Goal: Information Seeking & Learning: Learn about a topic

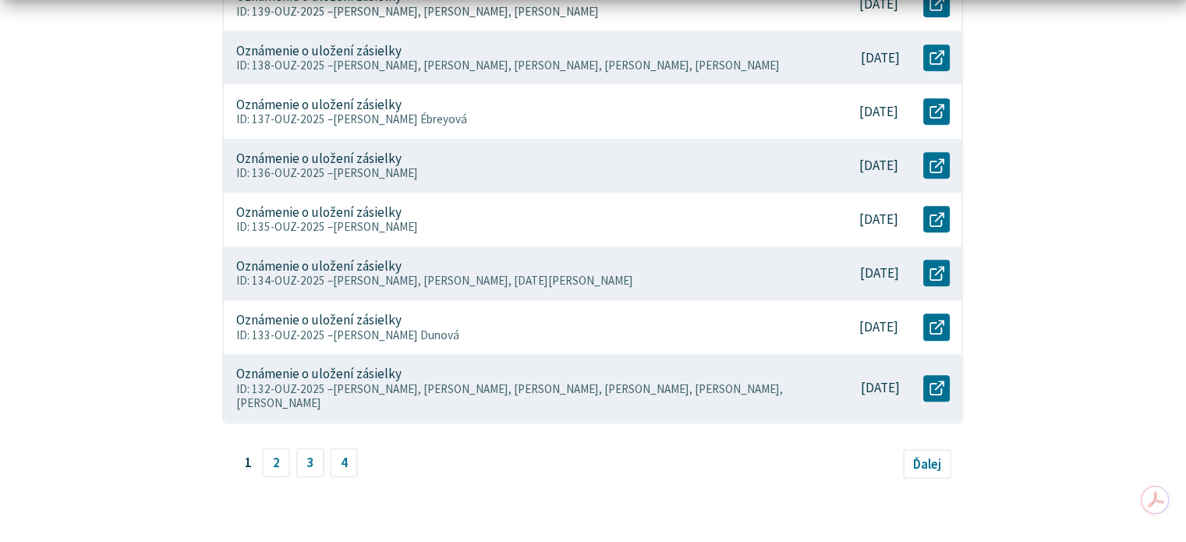
scroll to position [1089, 0]
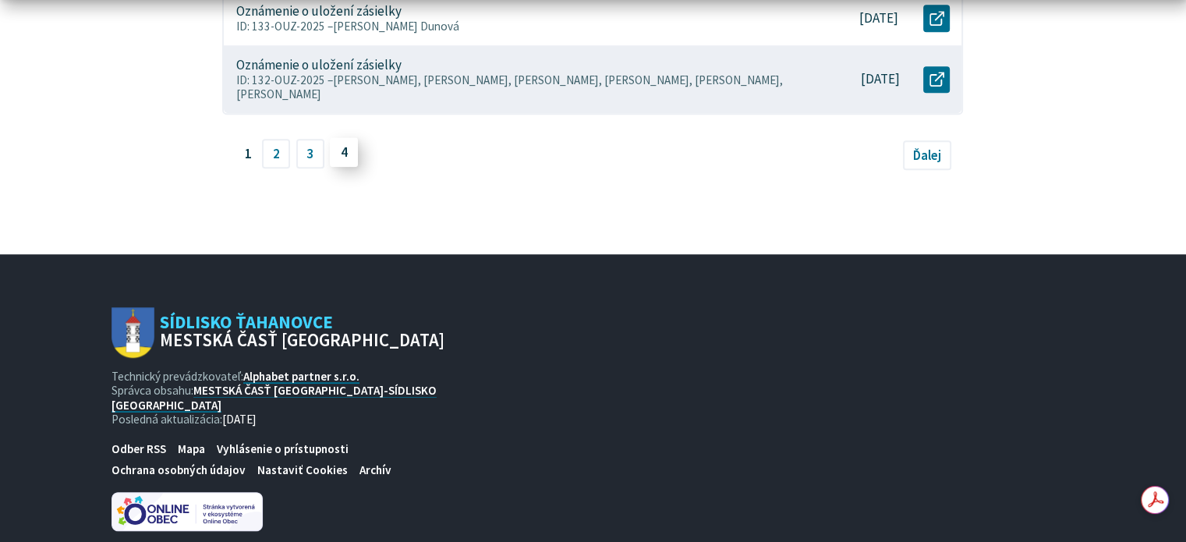
click at [340, 155] on link "4" at bounding box center [344, 152] width 28 height 30
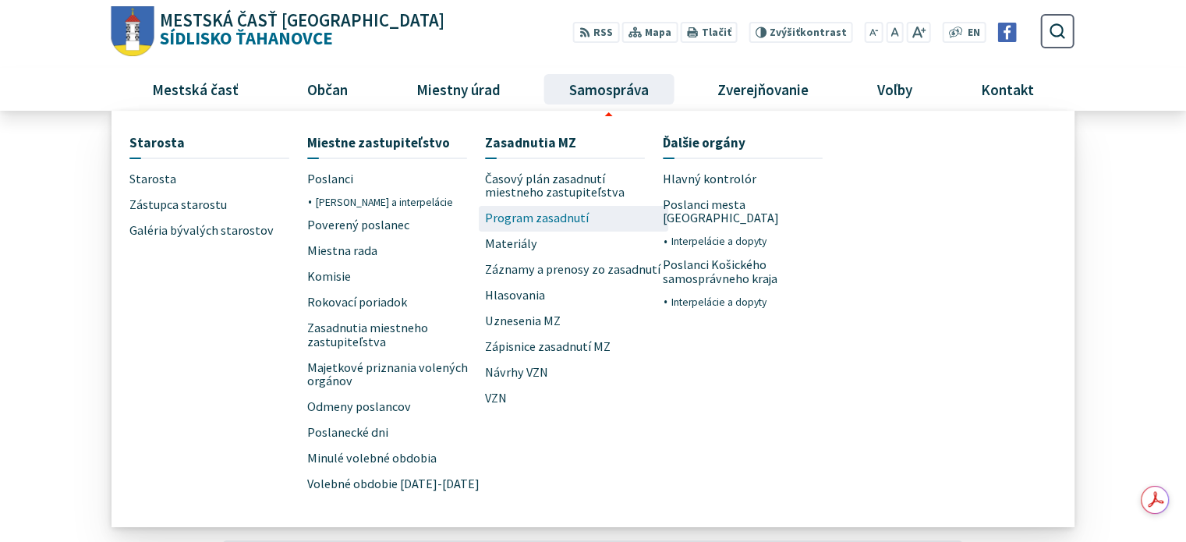
click at [543, 216] on span "Program zasadnutí" at bounding box center [537, 219] width 104 height 26
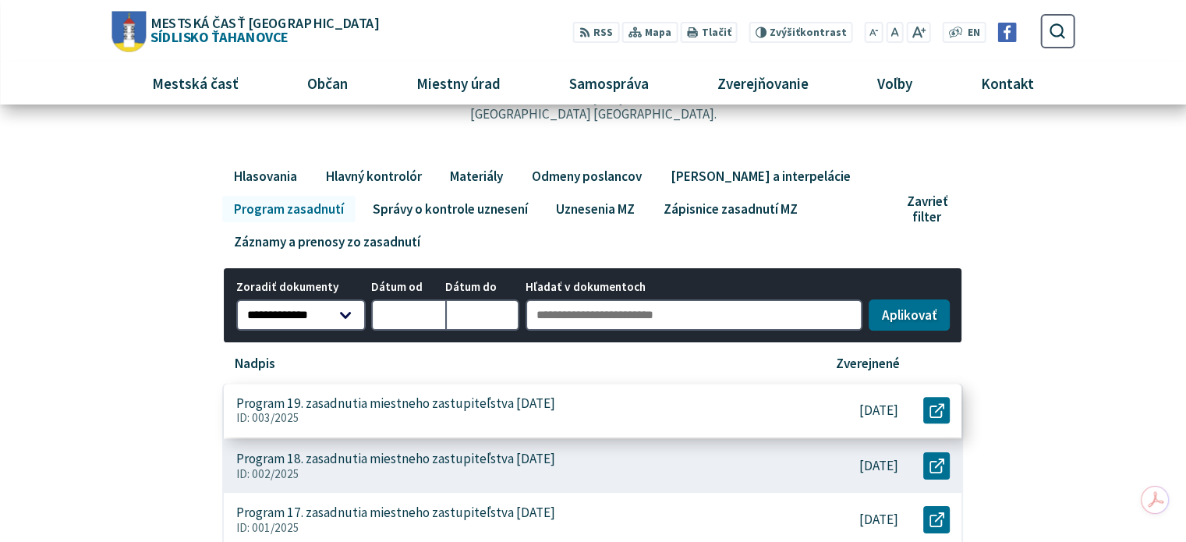
scroll to position [78, 0]
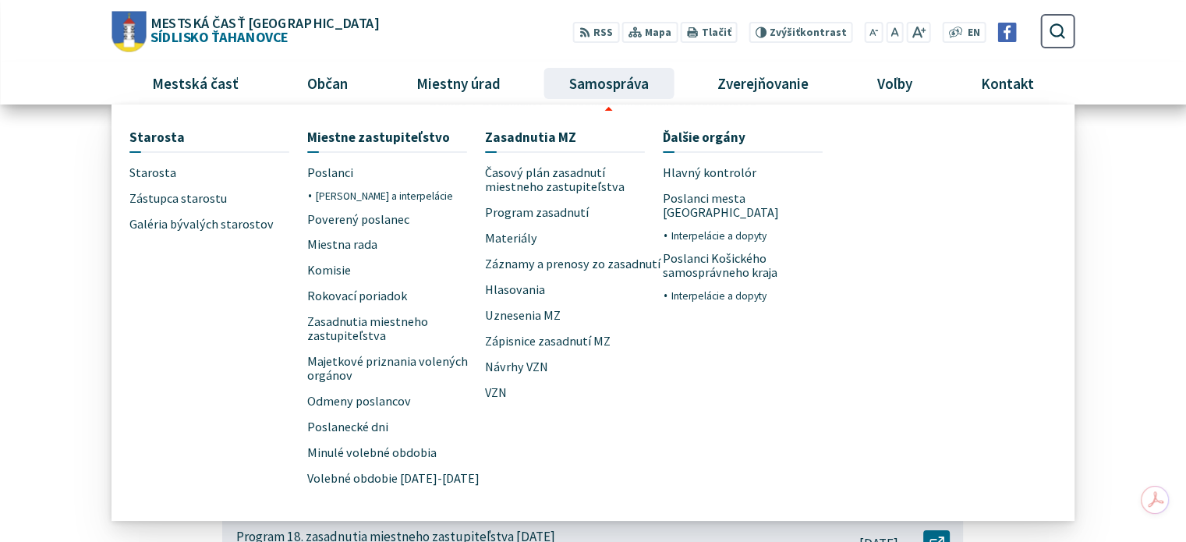
click at [757, 377] on li "Ďalšie orgány Hlavný kontrolór Poslanci mesta [GEOGRAPHIC_DATA] Interpelácie a …" at bounding box center [752, 315] width 178 height 387
click at [517, 230] on span "Materiály" at bounding box center [511, 238] width 52 height 26
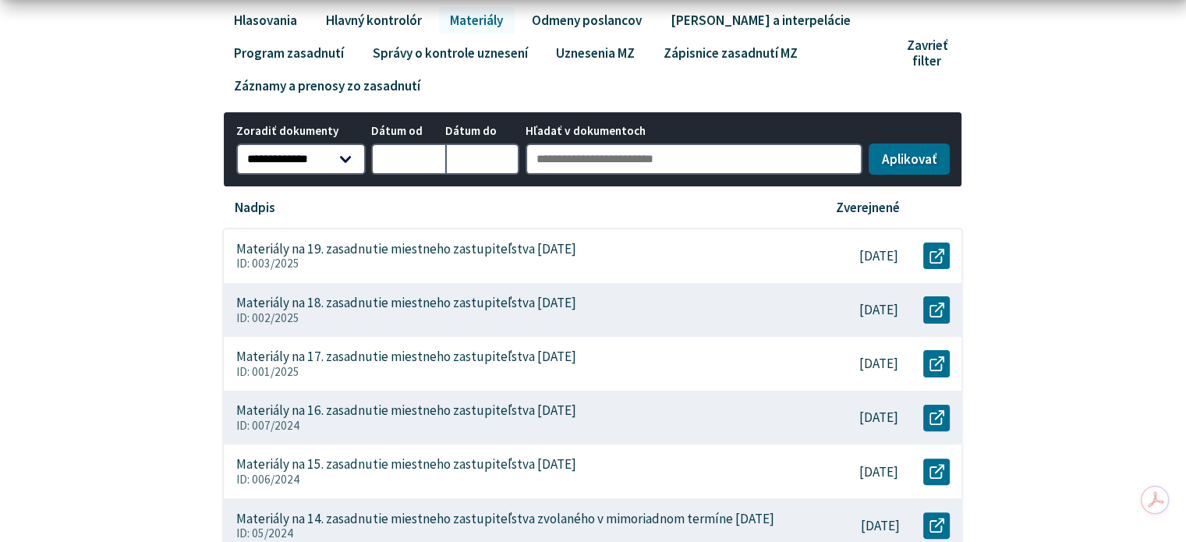
scroll to position [780, 0]
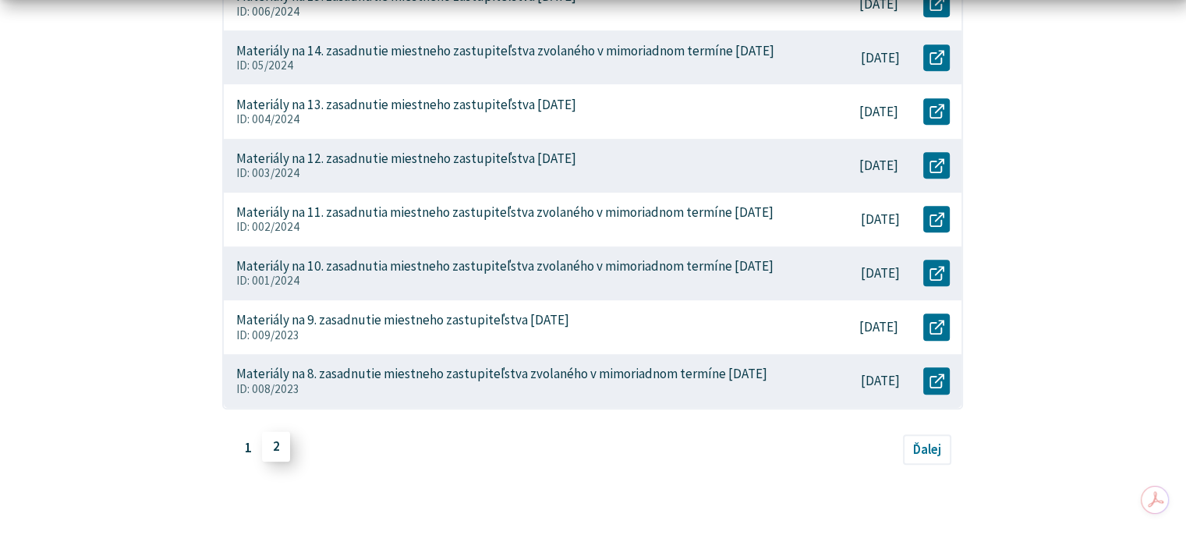
click at [275, 462] on link "2" at bounding box center [276, 447] width 28 height 30
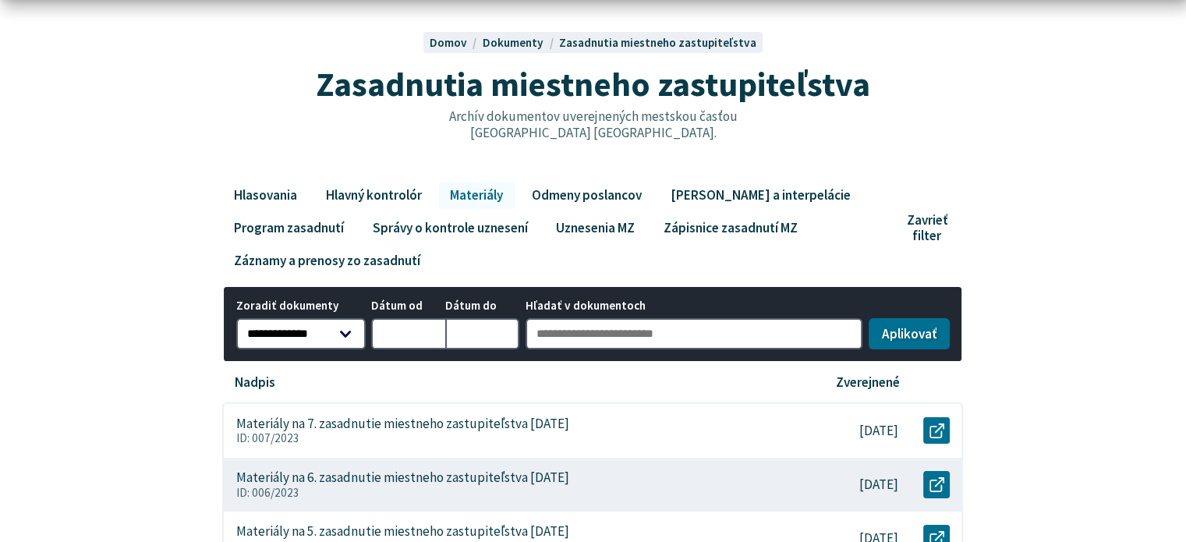
scroll to position [546, 0]
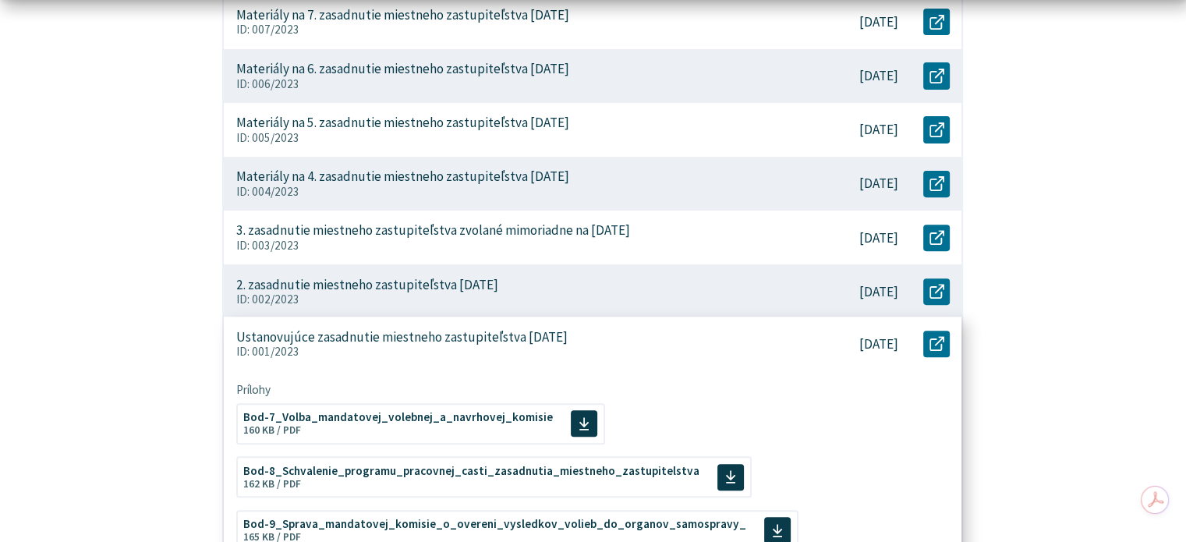
click at [401, 338] on p "Ustanovujúce zasadnutie miestneho zastupiteľstva 23.11.2022" at bounding box center [401, 337] width 331 height 16
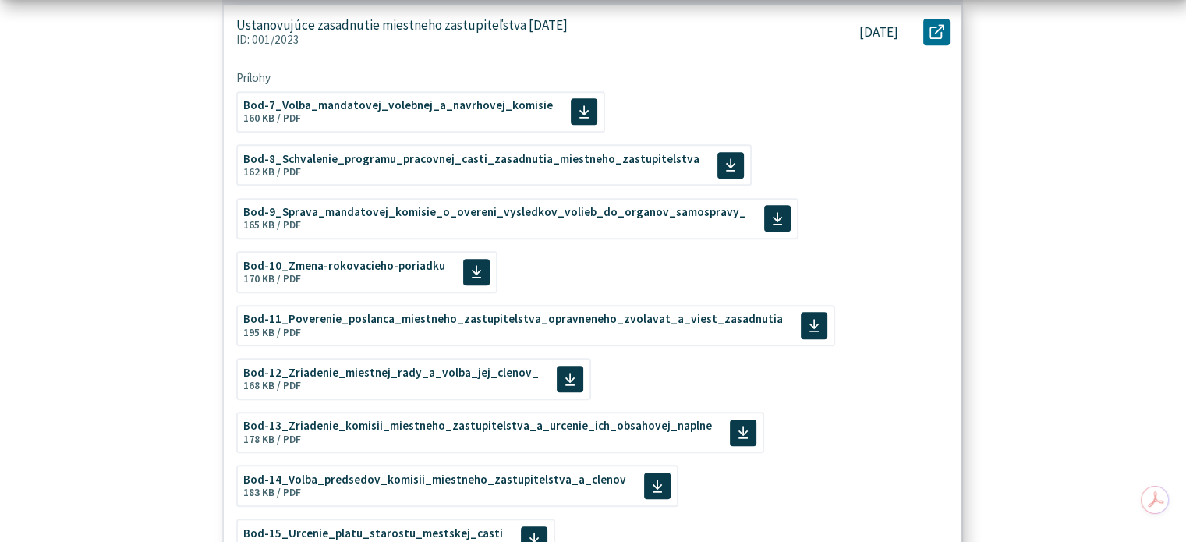
scroll to position [1092, 0]
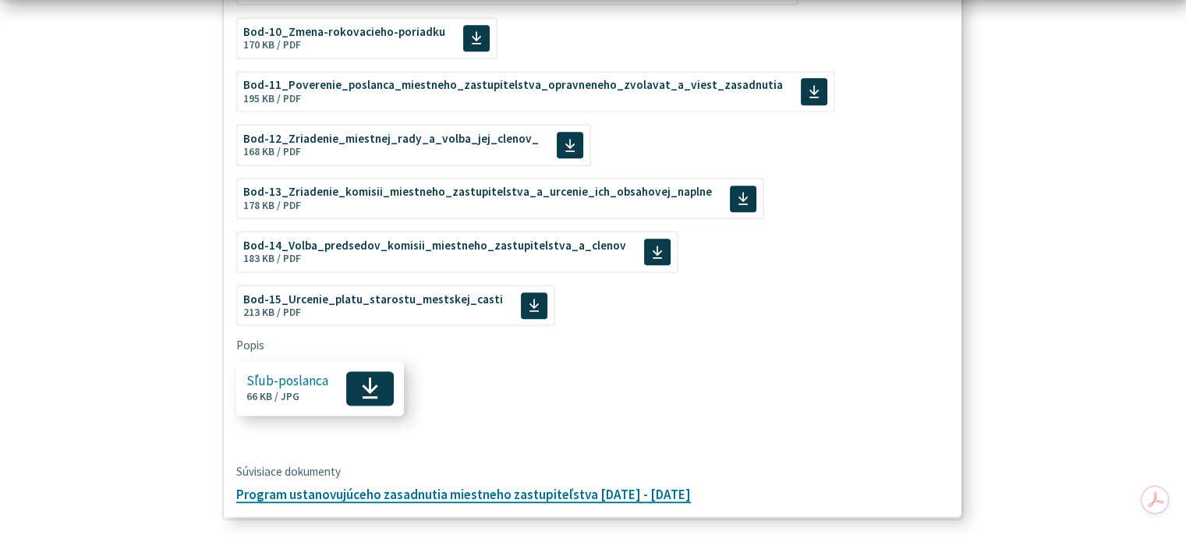
click at [368, 383] on use at bounding box center [370, 387] width 16 height 21
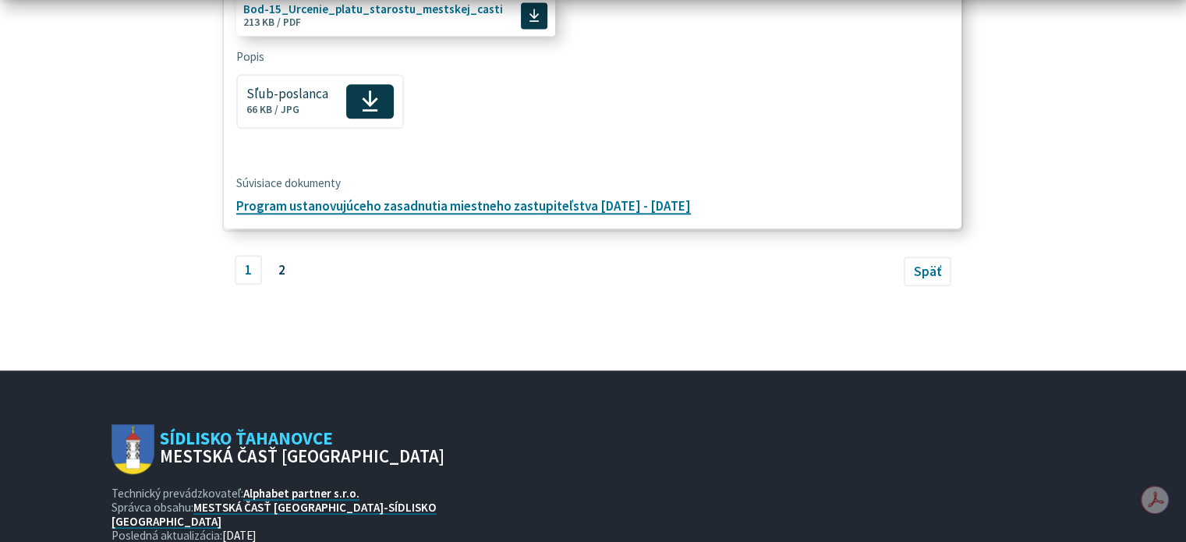
scroll to position [1404, 0]
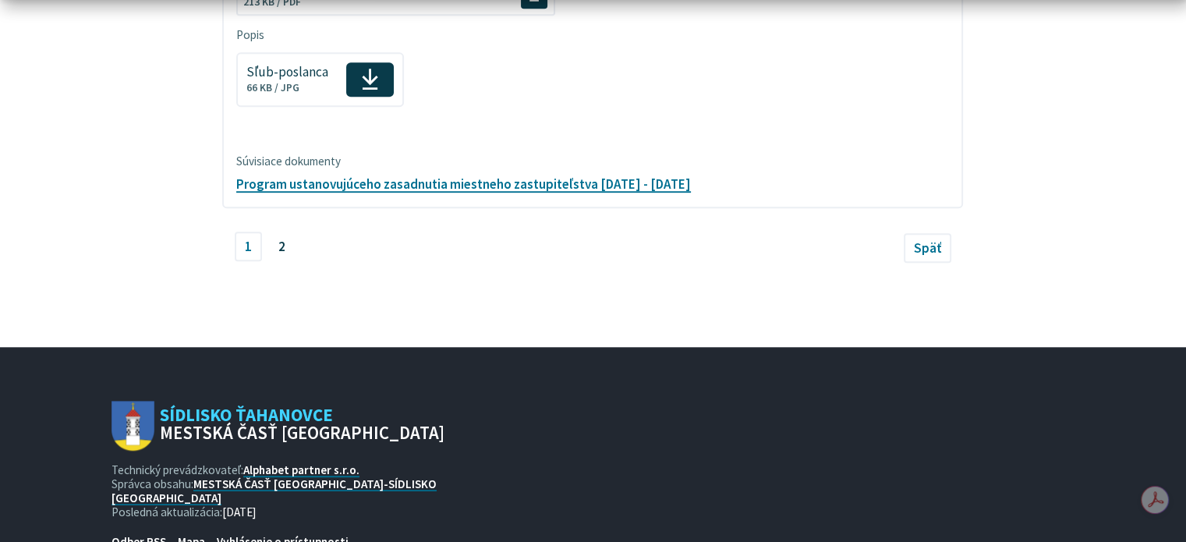
click at [281, 234] on span "2" at bounding box center [282, 247] width 28 height 30
click at [280, 244] on span "2" at bounding box center [282, 247] width 28 height 30
click at [239, 243] on link "1" at bounding box center [249, 245] width 28 height 30
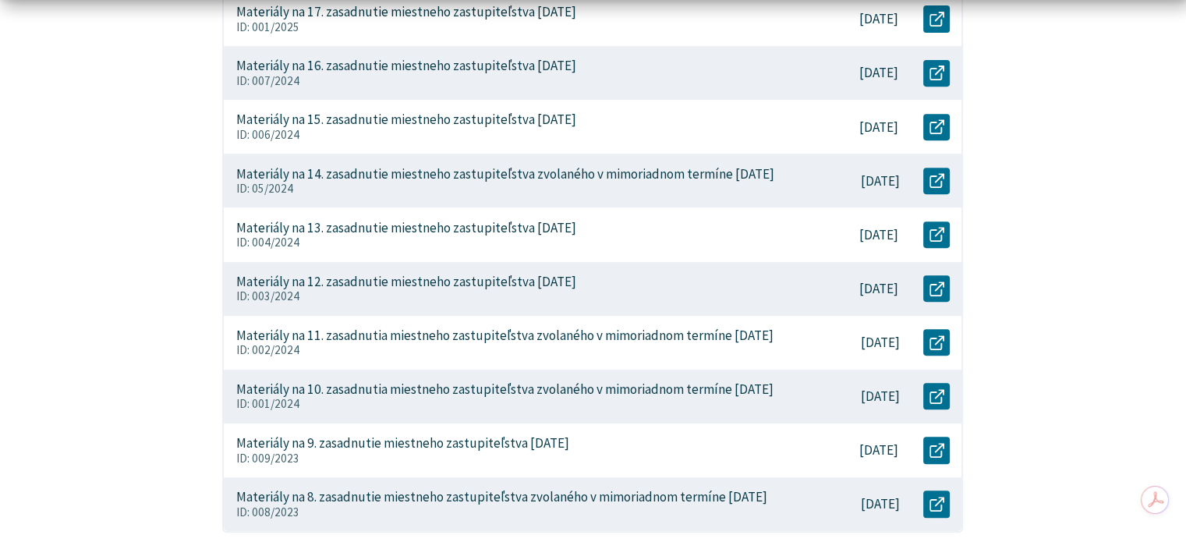
scroll to position [858, 0]
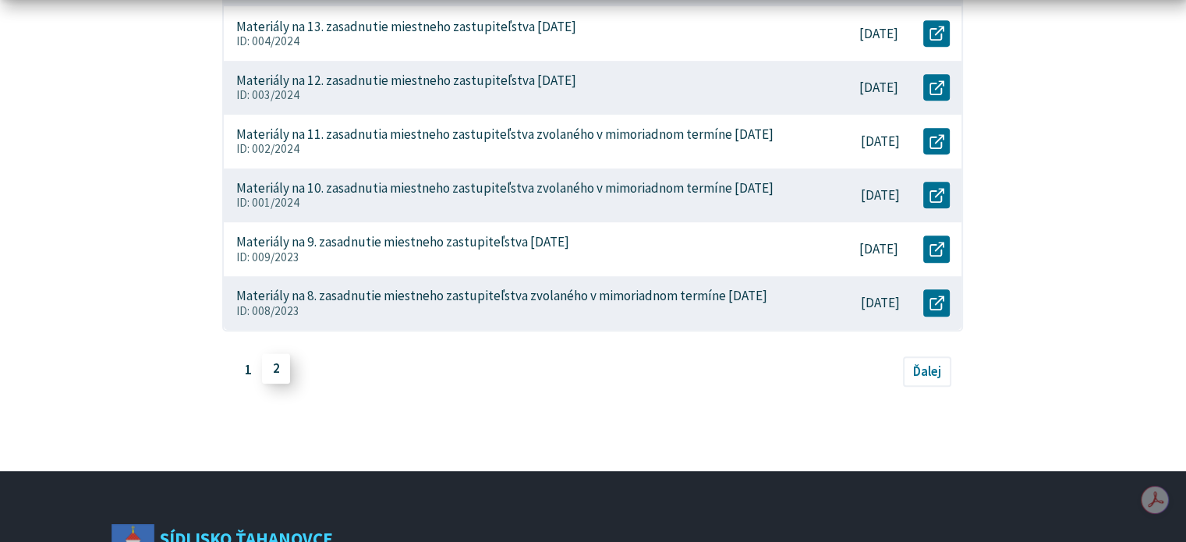
click at [280, 384] on link "2" at bounding box center [276, 369] width 28 height 30
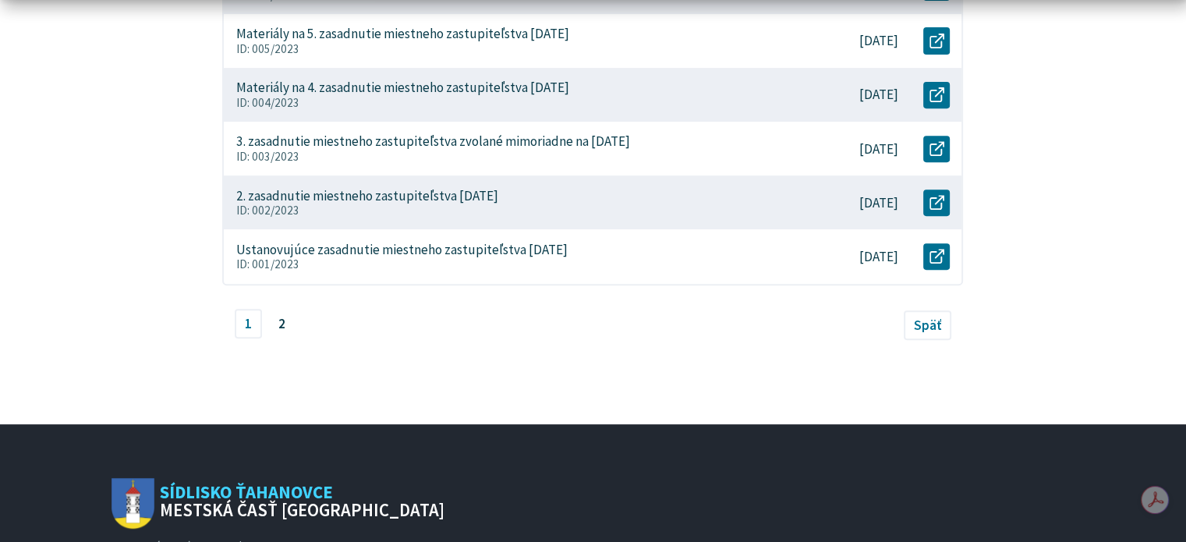
scroll to position [805, 0]
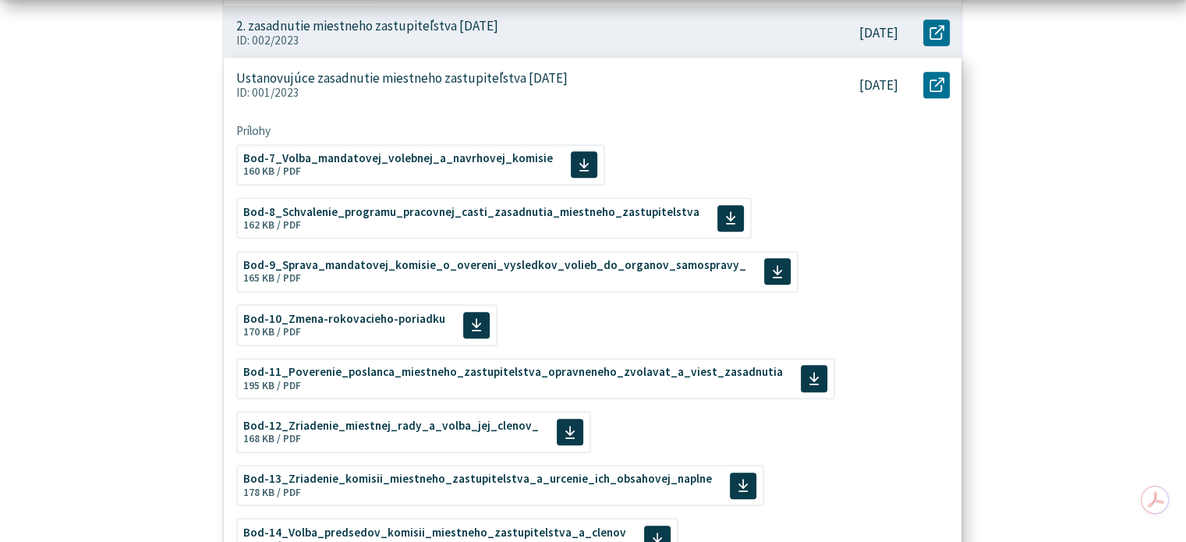
click at [361, 83] on p "Ustanovujúce zasadnutie miestneho zastupiteľstva 23.11.2022" at bounding box center [401, 78] width 331 height 16
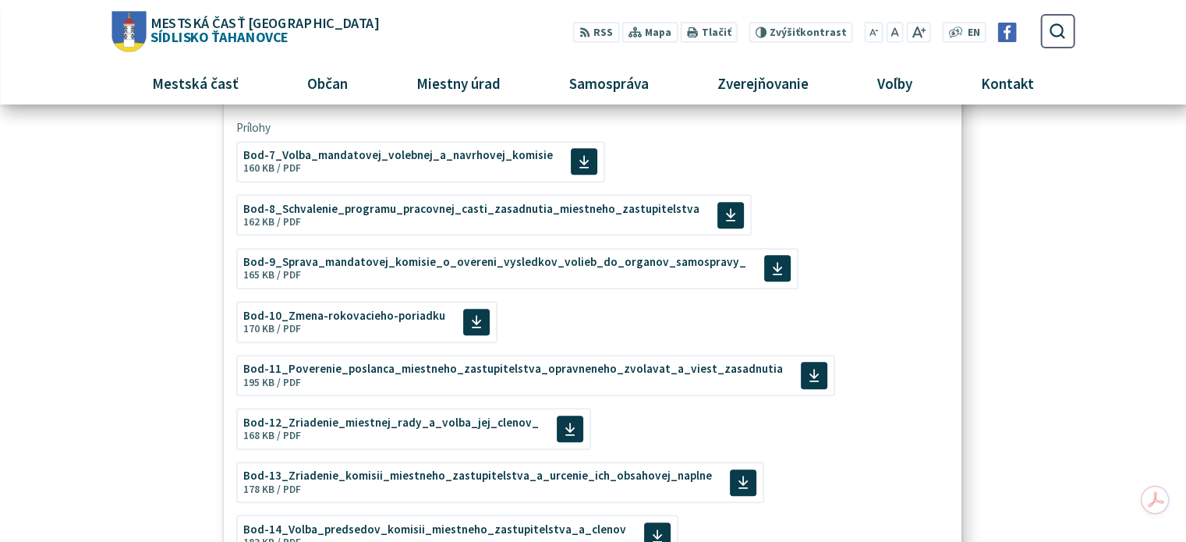
scroll to position [571, 0]
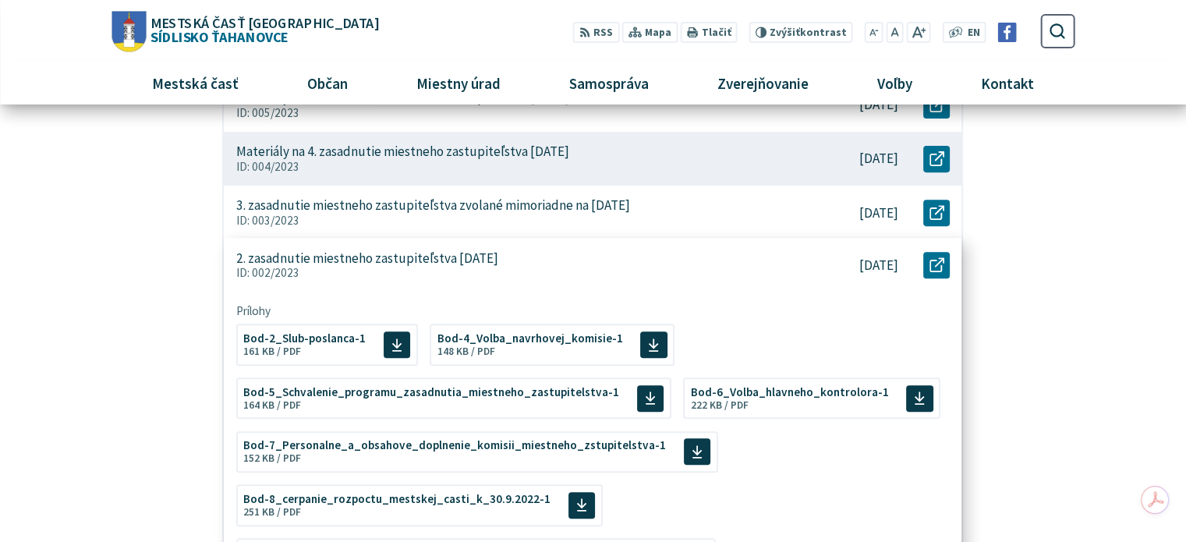
click at [358, 255] on p "2. zasadnutie miestneho zastupiteľstva 14.12.2022" at bounding box center [367, 258] width 262 height 16
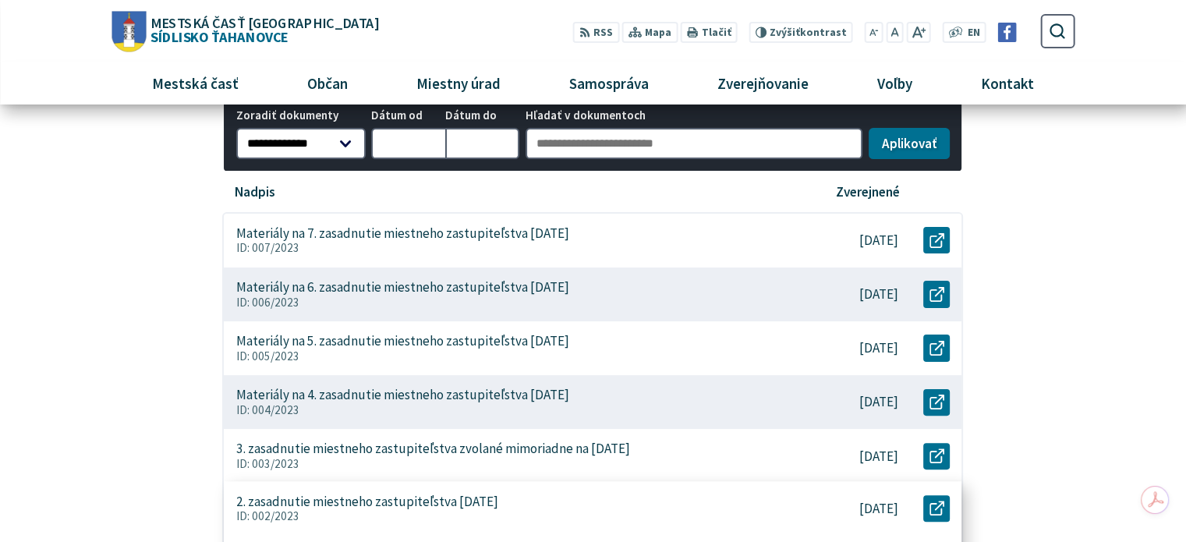
scroll to position [181, 0]
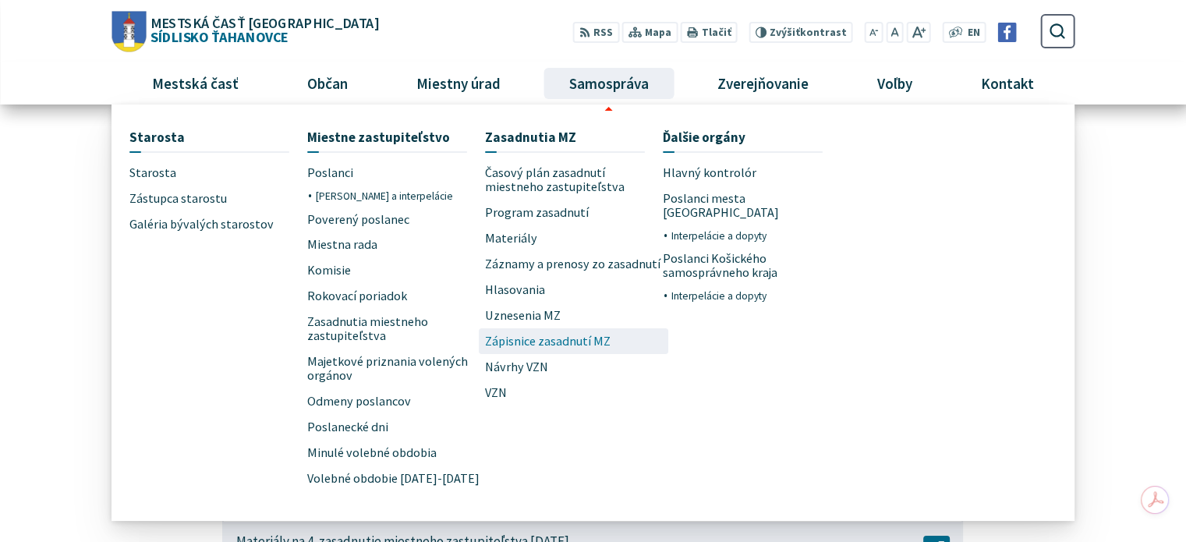
click at [583, 336] on span "Zápisnice zasadnutí MZ" at bounding box center [548, 341] width 126 height 26
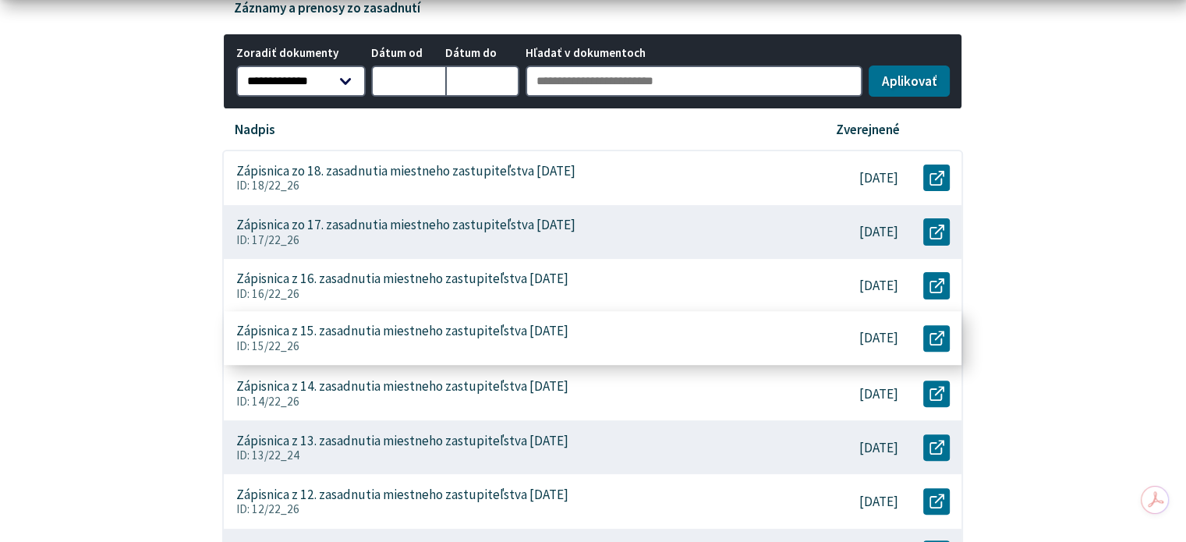
scroll to position [936, 0]
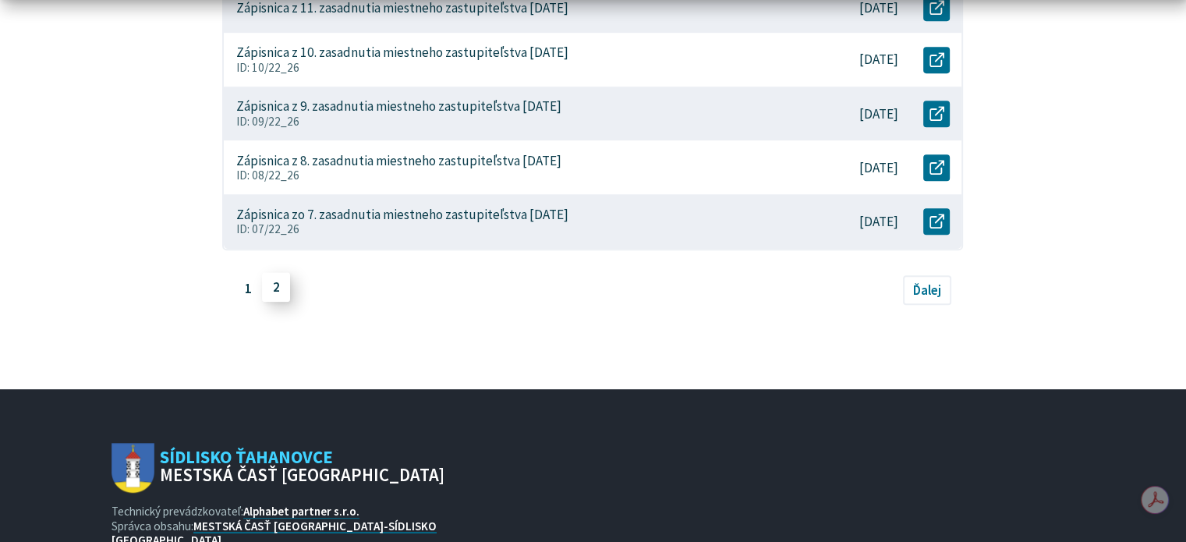
click at [272, 282] on link "2" at bounding box center [276, 287] width 28 height 30
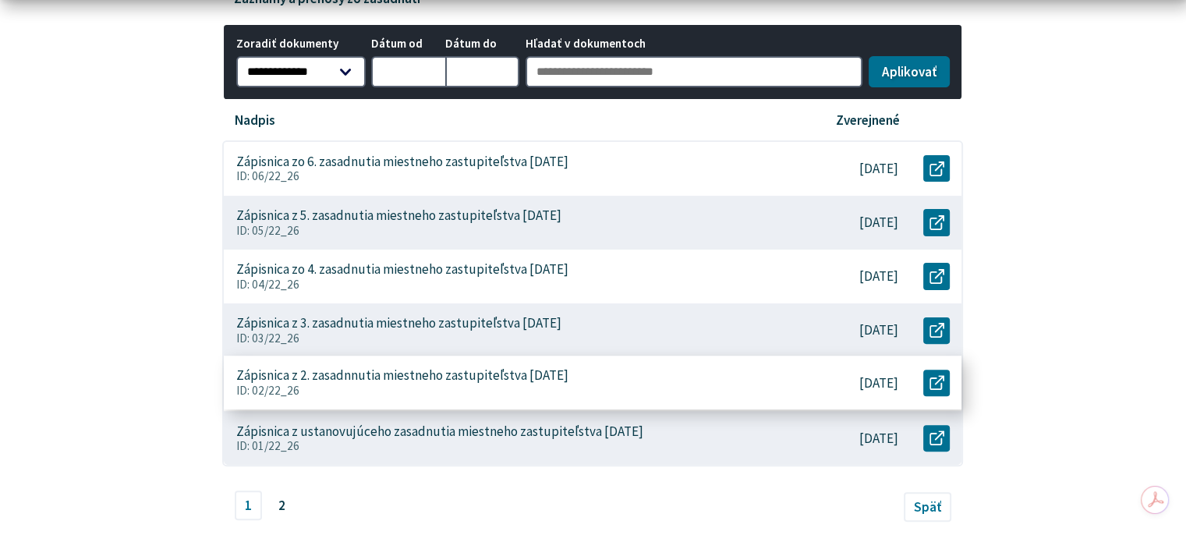
scroll to position [468, 0]
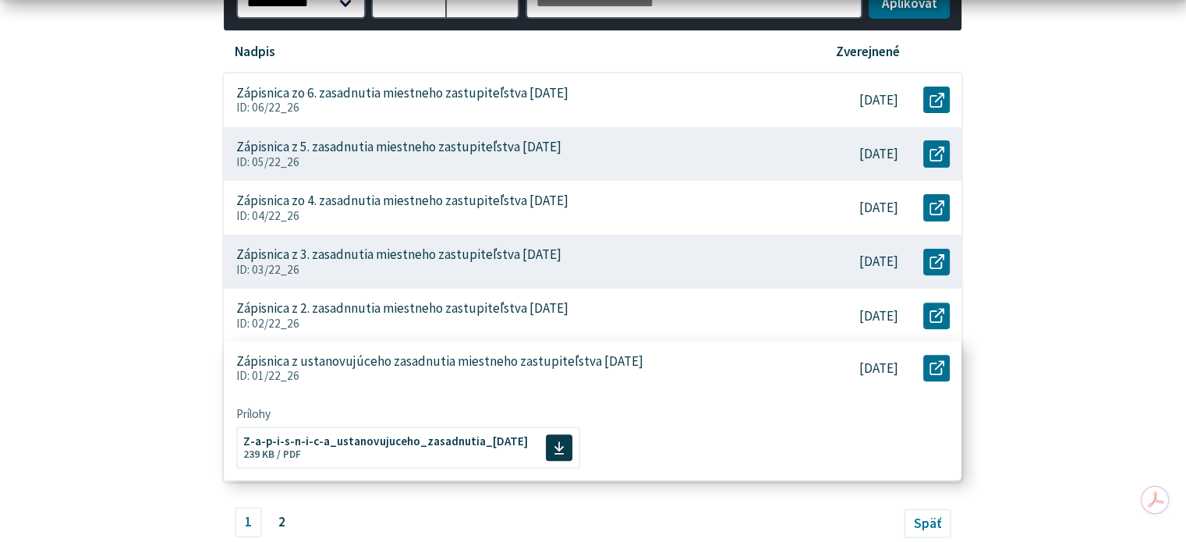
click at [427, 357] on p "Zápisnica z ustanovujúceho zasadnutia miestneho zastupiteľstva [DATE]" at bounding box center [439, 361] width 407 height 16
click at [430, 438] on span "Z-a-p-i-s-n-i-c-a_ustanovujuceho_zasadnutia_[DATE]" at bounding box center [385, 440] width 285 height 12
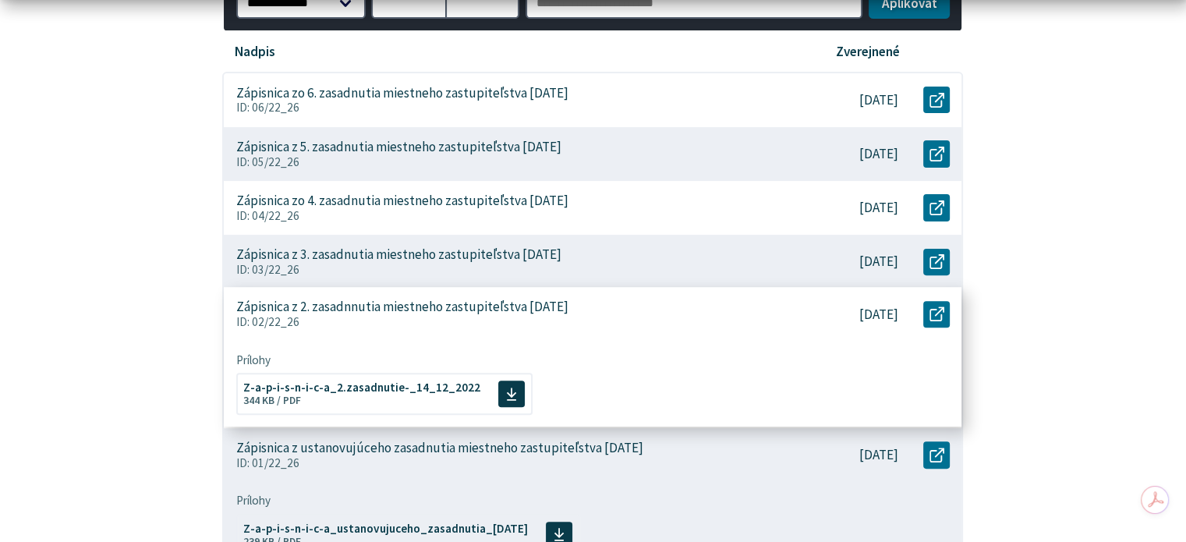
click at [512, 308] on p "Zápisnica z 2. zasadnnutia miestneho zastupiteľstva 14.12.2022" at bounding box center [402, 307] width 332 height 16
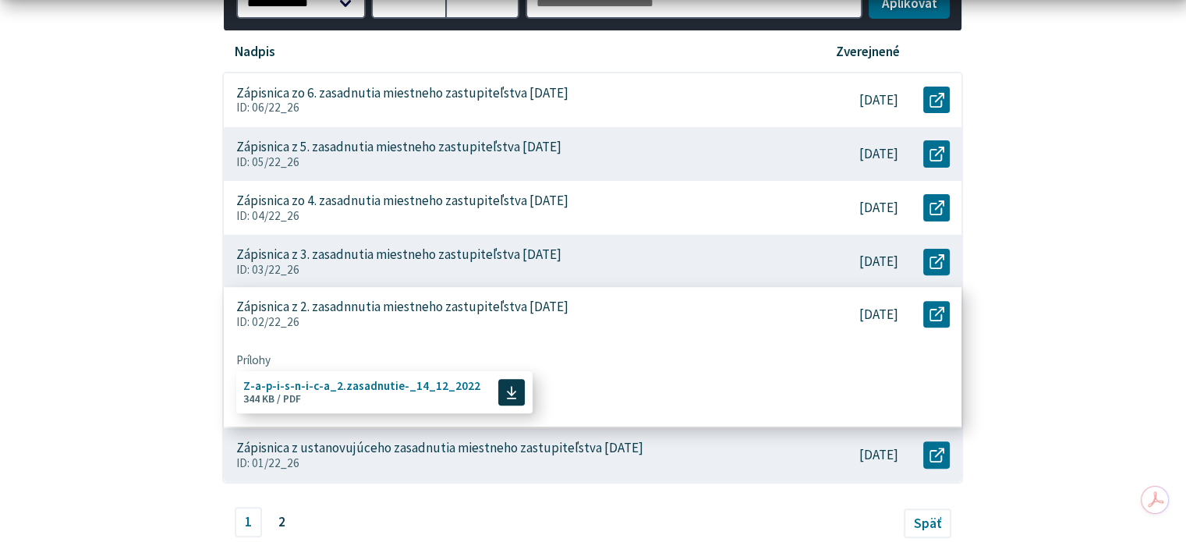
click at [412, 390] on span "Z-a-p-i-s-n-i-c-a_2.zasadnutie-_14_12_2022" at bounding box center [361, 386] width 237 height 12
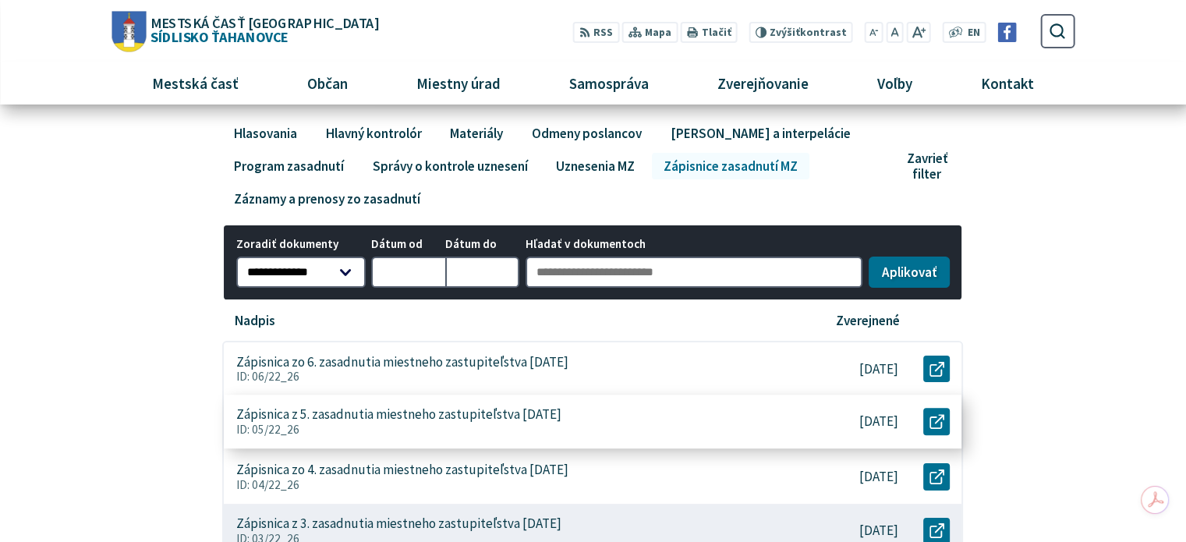
scroll to position [78, 0]
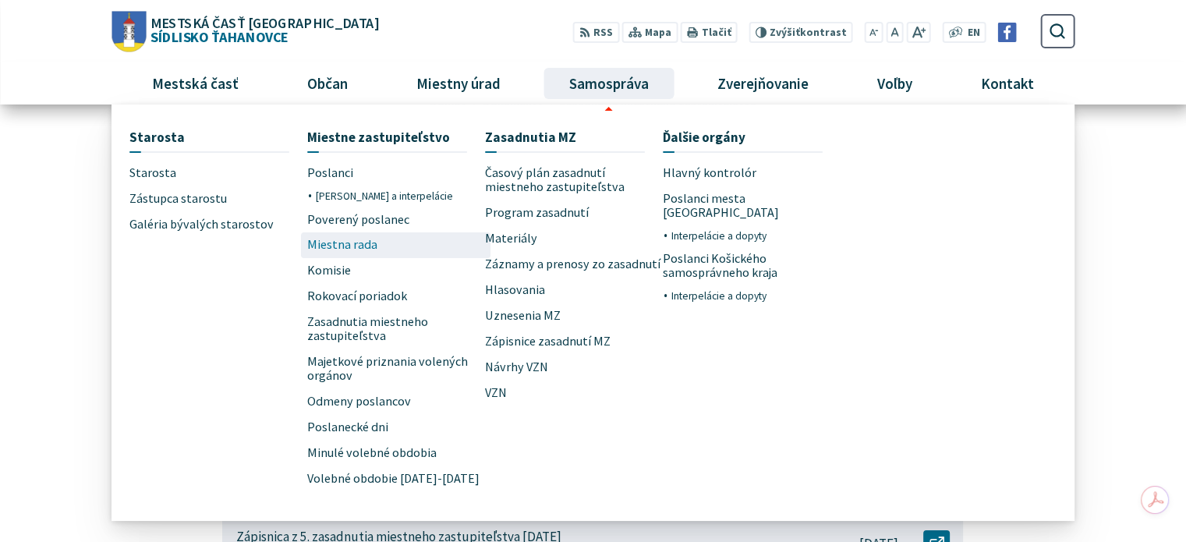
click at [357, 248] on span "Miestna rada" at bounding box center [342, 245] width 70 height 26
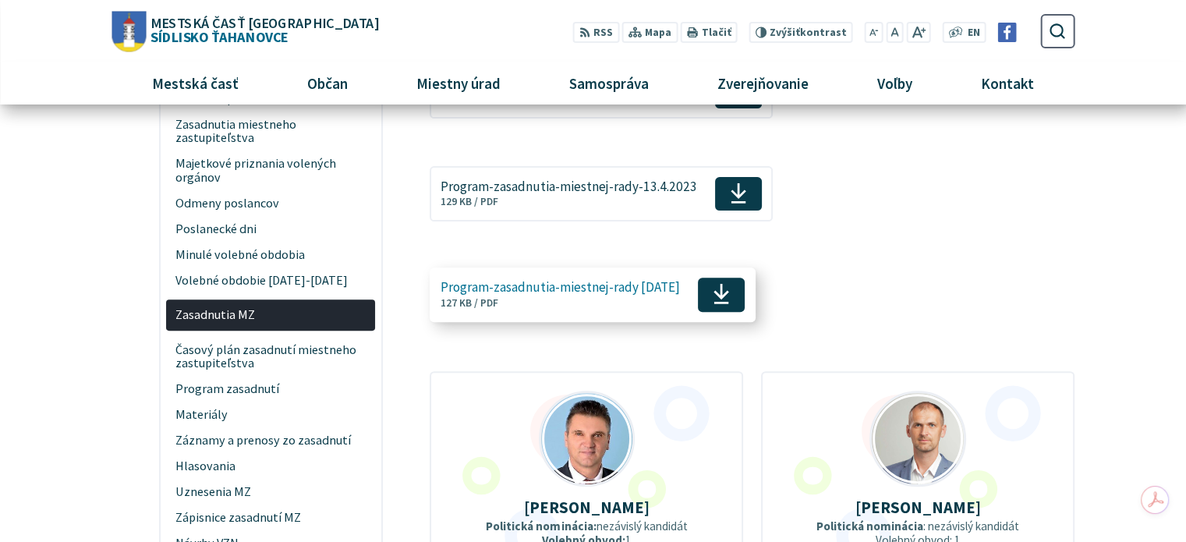
scroll to position [312, 0]
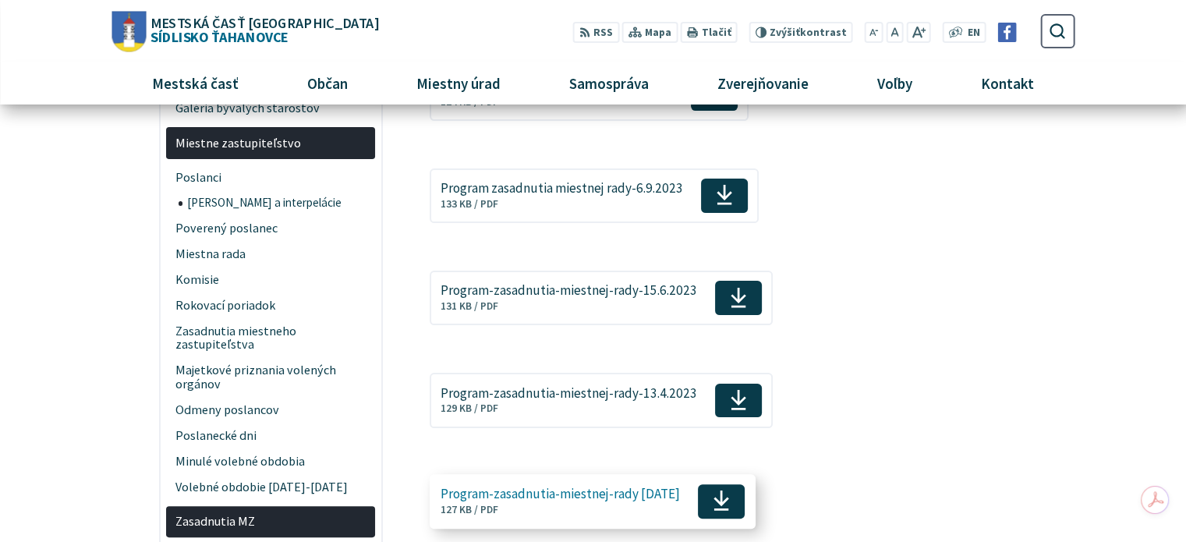
click at [612, 490] on span "Program-zasadnutia-miestnej-rady 13.3.2023" at bounding box center [560, 494] width 239 height 15
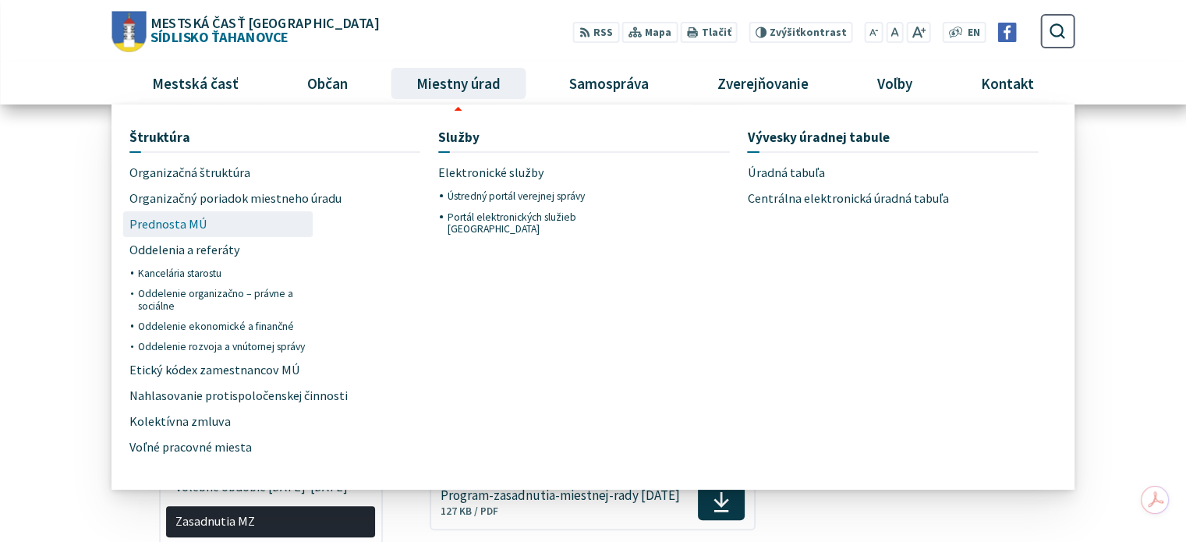
click at [183, 228] on span "Prednosta MÚ" at bounding box center [168, 224] width 78 height 26
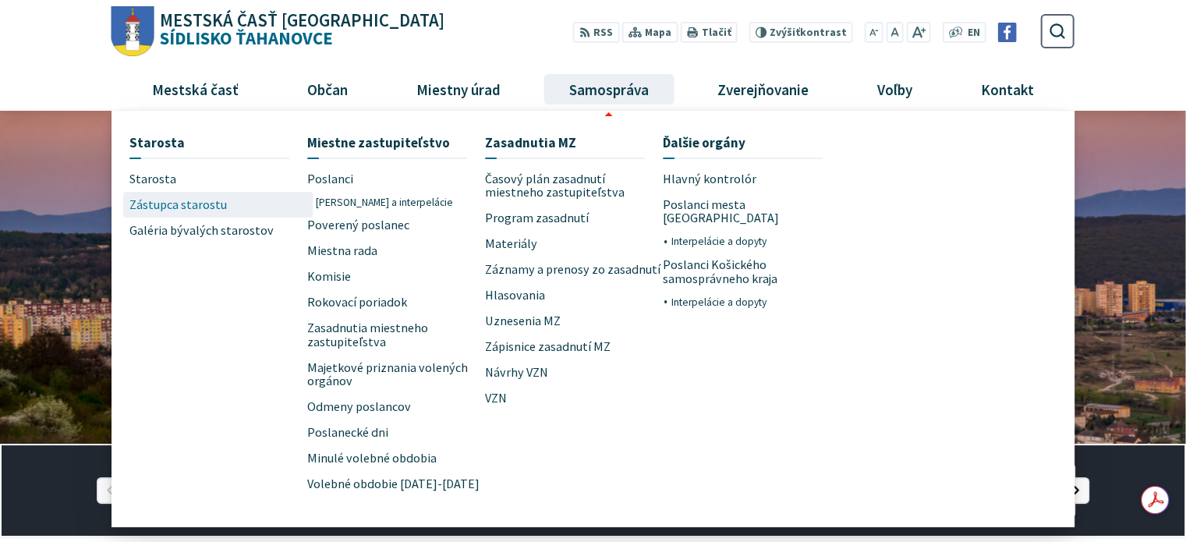
click at [189, 201] on span "Zástupca starostu" at bounding box center [177, 205] width 97 height 26
